Goal: Task Accomplishment & Management: Manage account settings

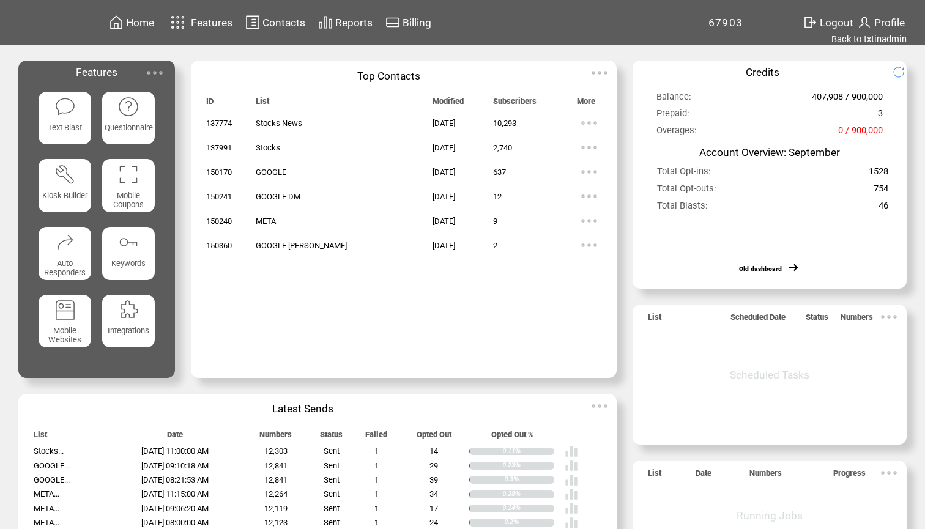
click at [577, 242] on img at bounding box center [589, 245] width 24 height 24
click at [501, 280] on link "2" at bounding box center [529, 280] width 61 height 18
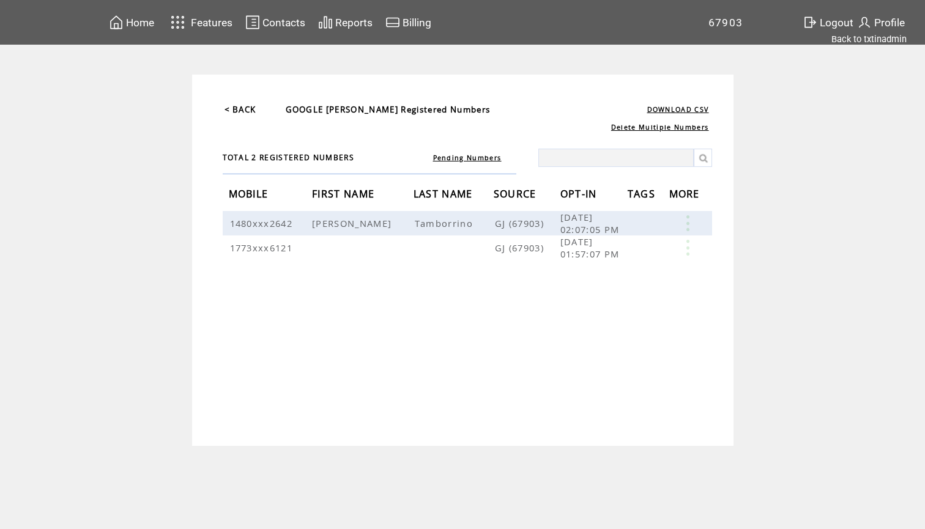
click at [141, 27] on span "Home" at bounding box center [140, 23] width 28 height 12
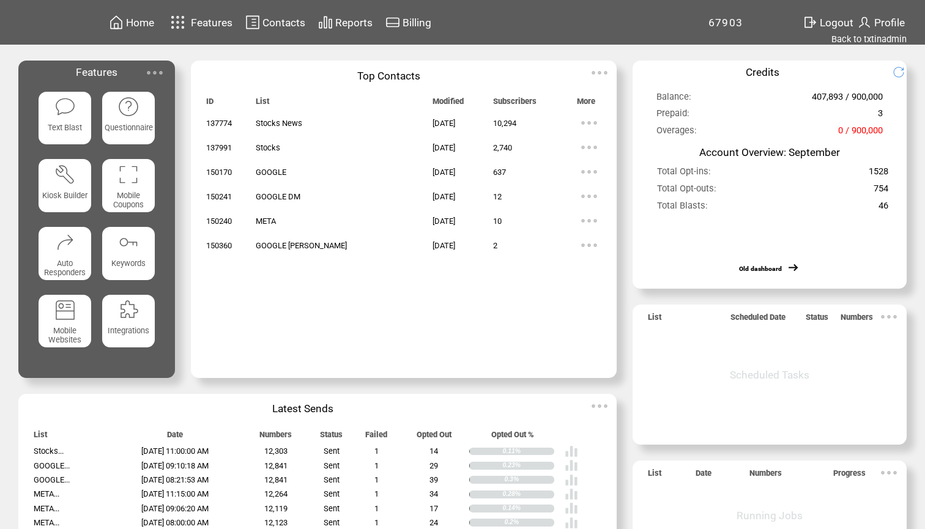
click at [865, 47] on div "Home Features Contacts Reports Billing 67903" at bounding box center [462, 283] width 925 height 567
click at [871, 44] on link "Back to txtinadmin" at bounding box center [869, 39] width 75 height 11
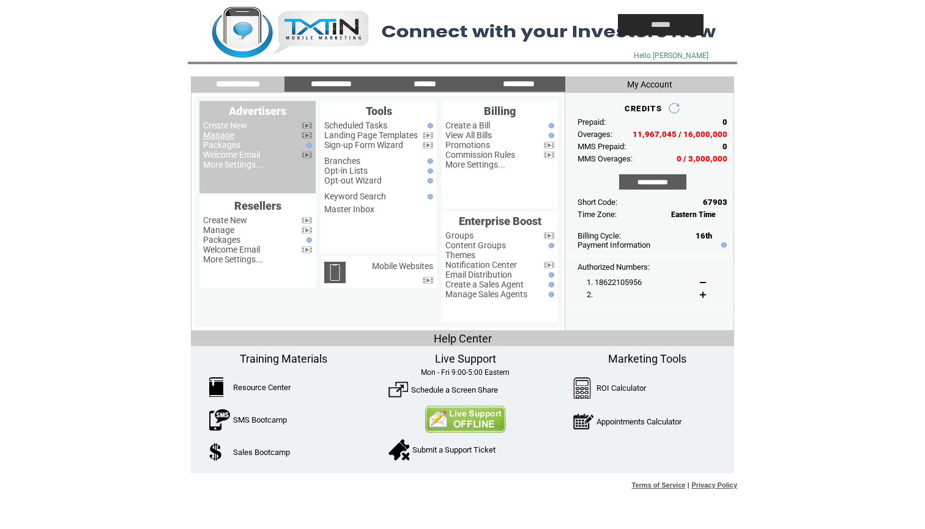
click at [218, 136] on link "Manage" at bounding box center [218, 135] width 31 height 10
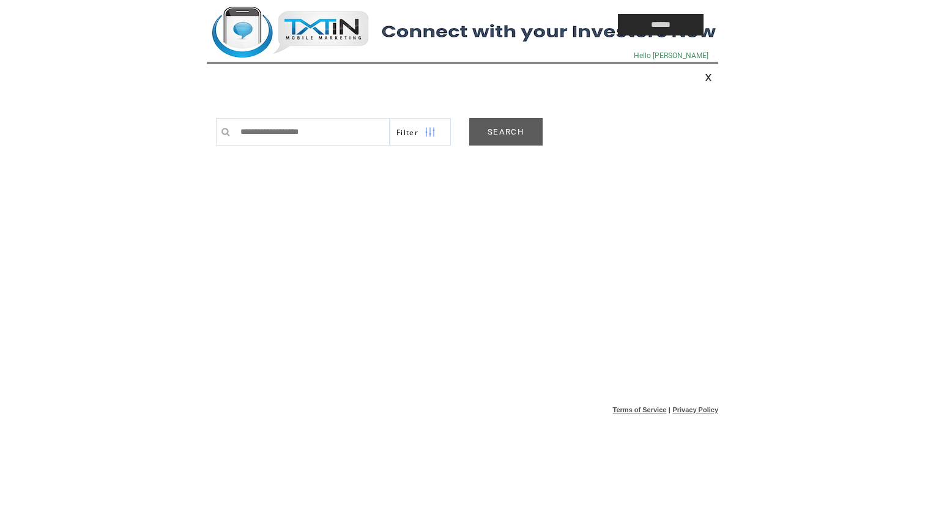
click at [346, 31] on td at bounding box center [384, 25] width 355 height 50
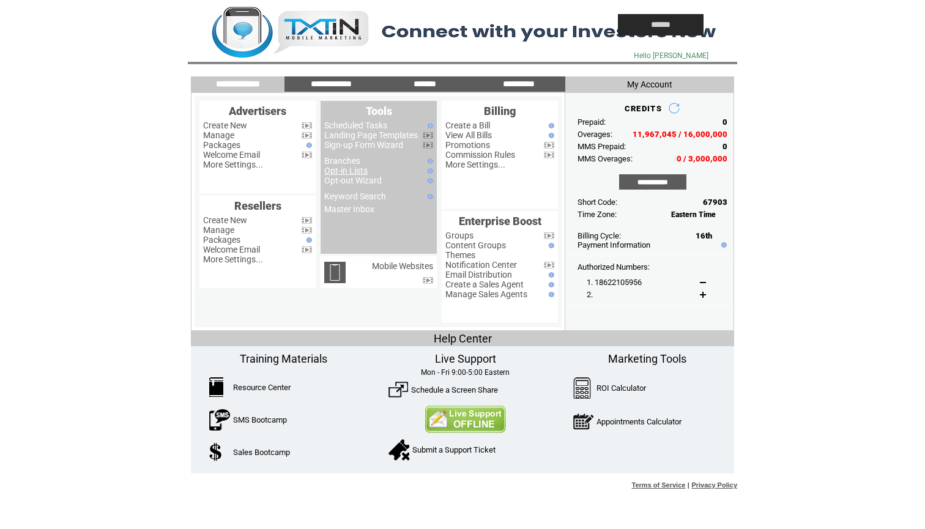
click at [355, 172] on link "Opt-in Lists" at bounding box center [345, 171] width 43 height 10
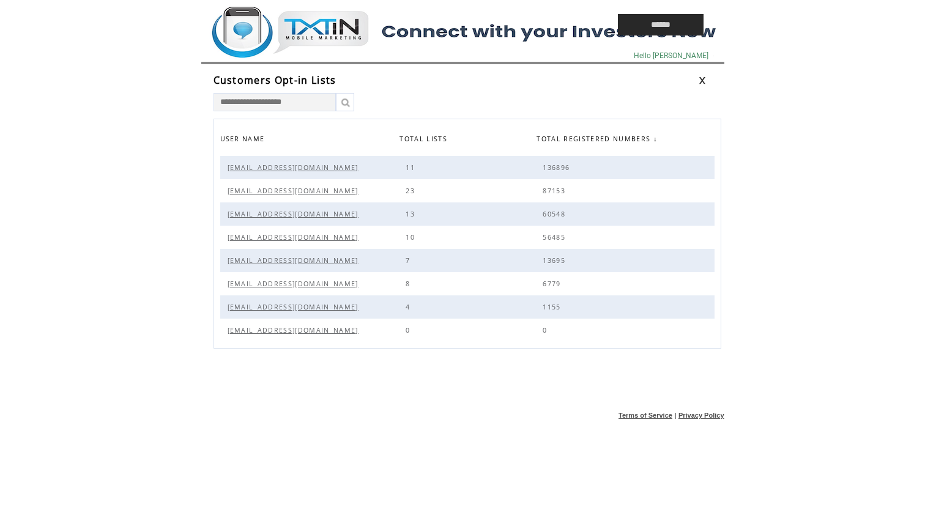
click at [254, 254] on td "Alerts@sn.Gold" at bounding box center [310, 260] width 180 height 23
click at [250, 261] on span "Alerts@sn.Gold" at bounding box center [295, 260] width 134 height 9
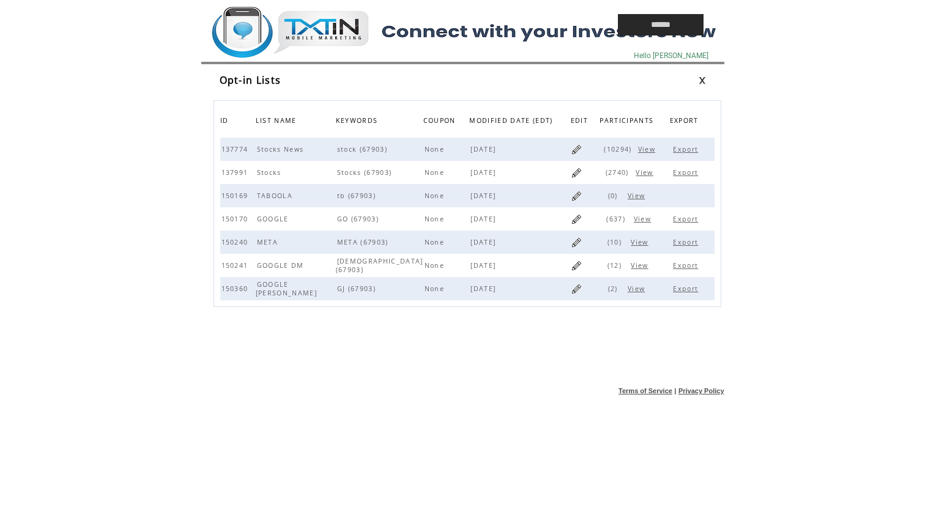
click at [633, 293] on span "View" at bounding box center [638, 289] width 20 height 9
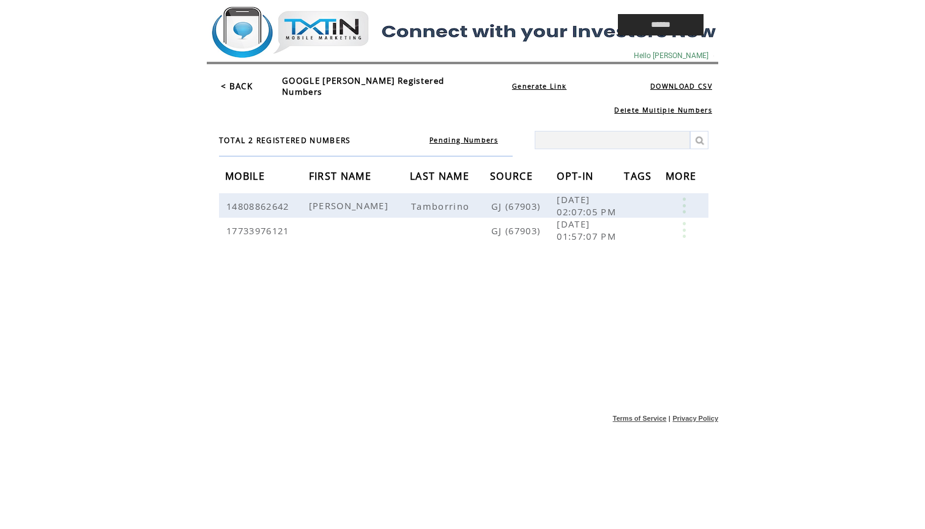
click at [481, 136] on link "Pending Numbers" at bounding box center [464, 140] width 69 height 9
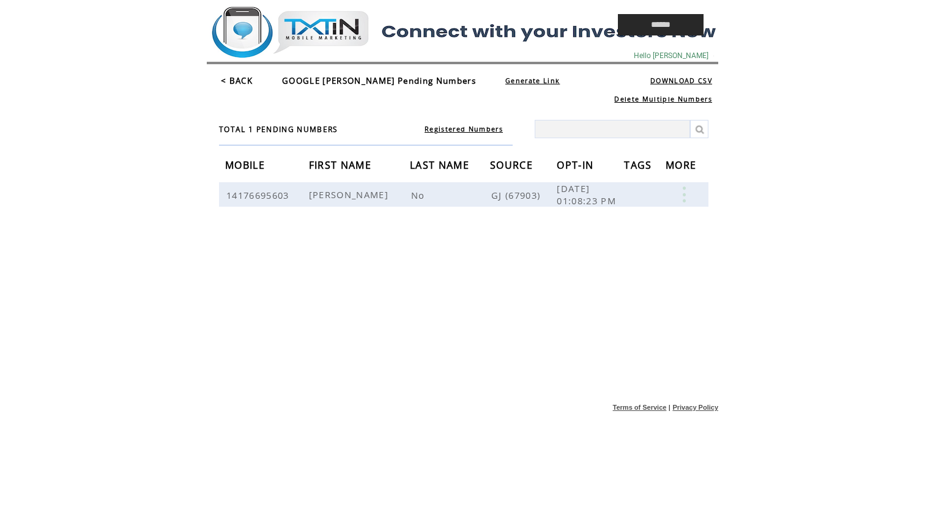
click at [234, 81] on link "< BACK" at bounding box center [237, 80] width 32 height 11
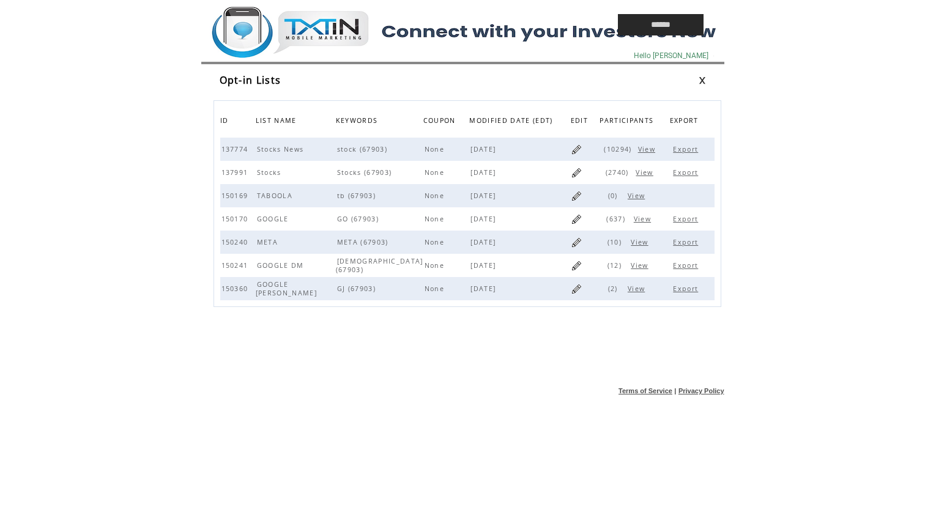
click at [327, 29] on td at bounding box center [384, 25] width 355 height 50
